Goal: Task Accomplishment & Management: Manage account settings

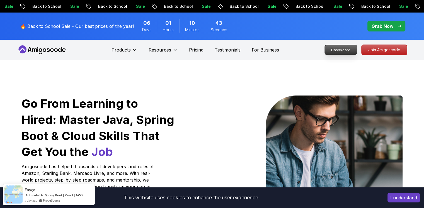
click at [340, 52] on p "Dashboard" at bounding box center [341, 49] width 32 height 9
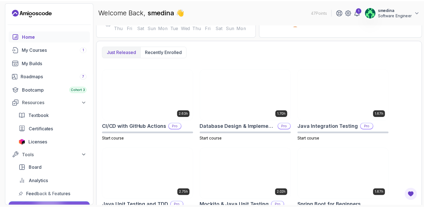
scroll to position [130, 0]
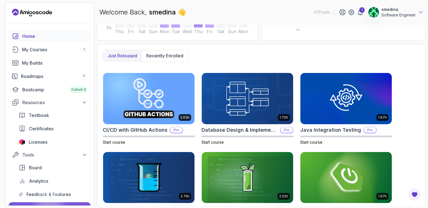
click at [422, 13] on icon at bounding box center [421, 12] width 6 height 6
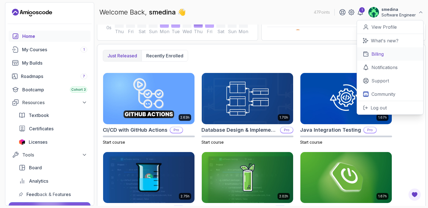
click at [384, 55] on link "Billing" at bounding box center [390, 53] width 66 height 13
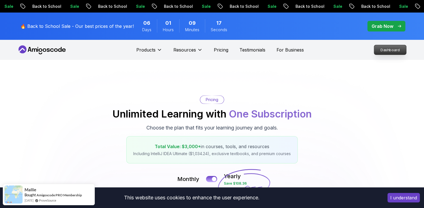
click at [394, 53] on p "Dashboard" at bounding box center [390, 49] width 32 height 9
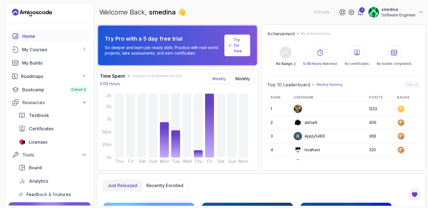
click at [399, 10] on p "smedina" at bounding box center [398, 10] width 34 height 6
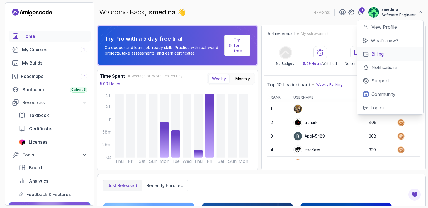
click at [377, 53] on p "Billing" at bounding box center [377, 54] width 12 height 7
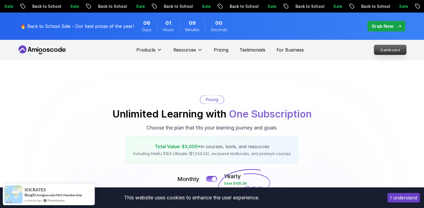
click at [392, 48] on p "Dashboard" at bounding box center [390, 49] width 32 height 9
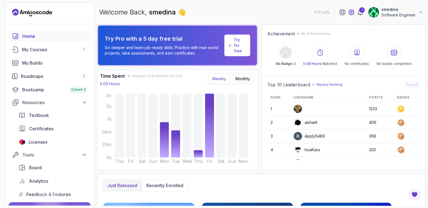
click at [352, 11] on icon at bounding box center [351, 12] width 7 height 7
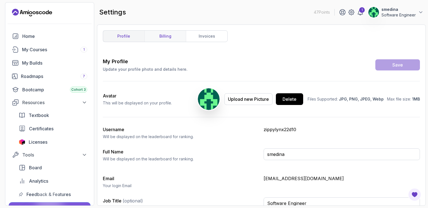
click at [165, 33] on link "billing" at bounding box center [165, 36] width 42 height 11
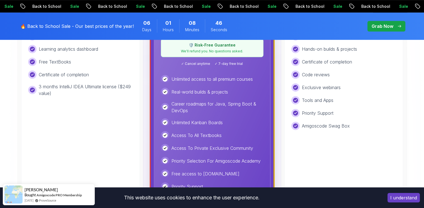
scroll to position [65, 0]
